Goal: Navigation & Orientation: Go to known website

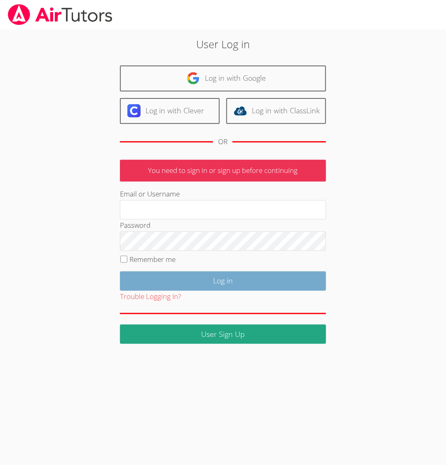
type input "[EMAIL_ADDRESS][DOMAIN_NAME]"
click at [202, 277] on input "Log in" at bounding box center [223, 281] width 206 height 19
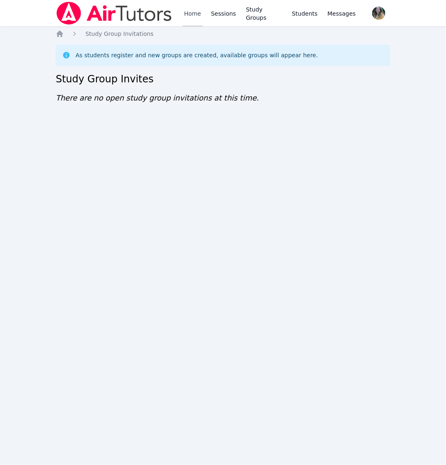
click at [190, 9] on link "Home" at bounding box center [193, 13] width 20 height 26
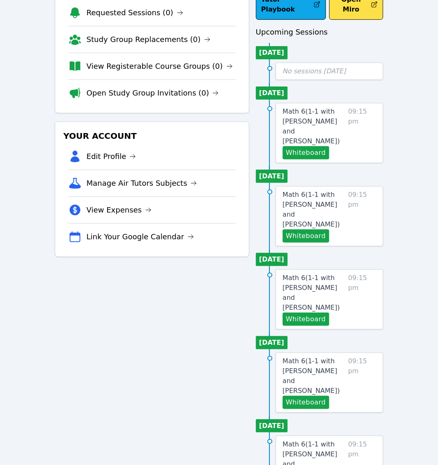
scroll to position [69, 0]
